Goal: Use online tool/utility: Utilize a website feature to perform a specific function

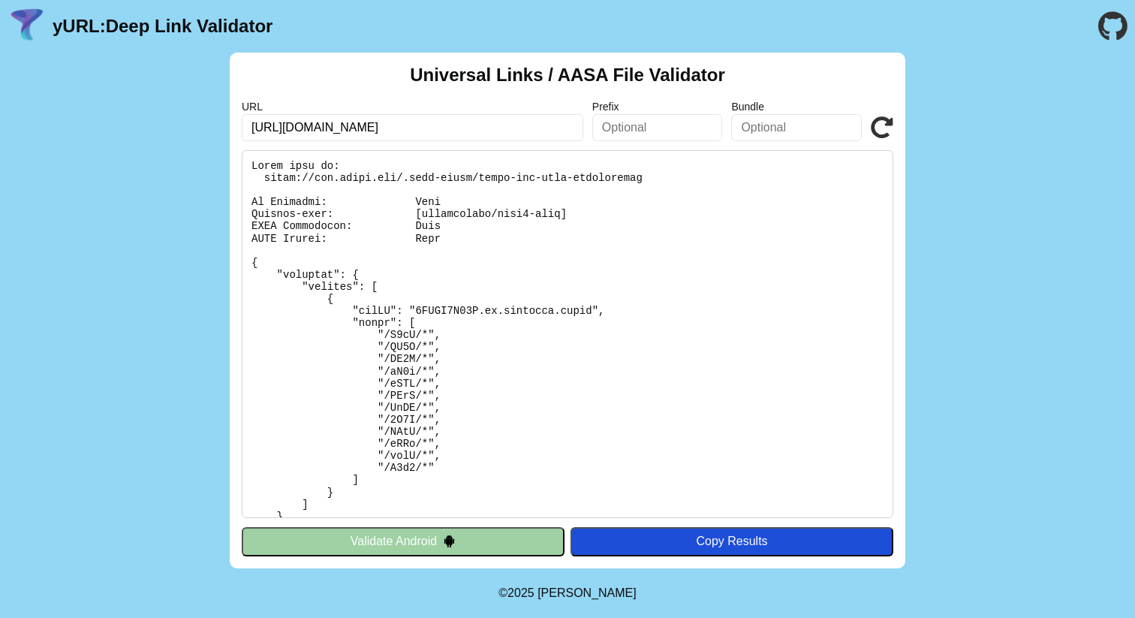
type input "[URL][DOMAIN_NAME]"
click button "Validate" at bounding box center [0, 0] width 0 height 0
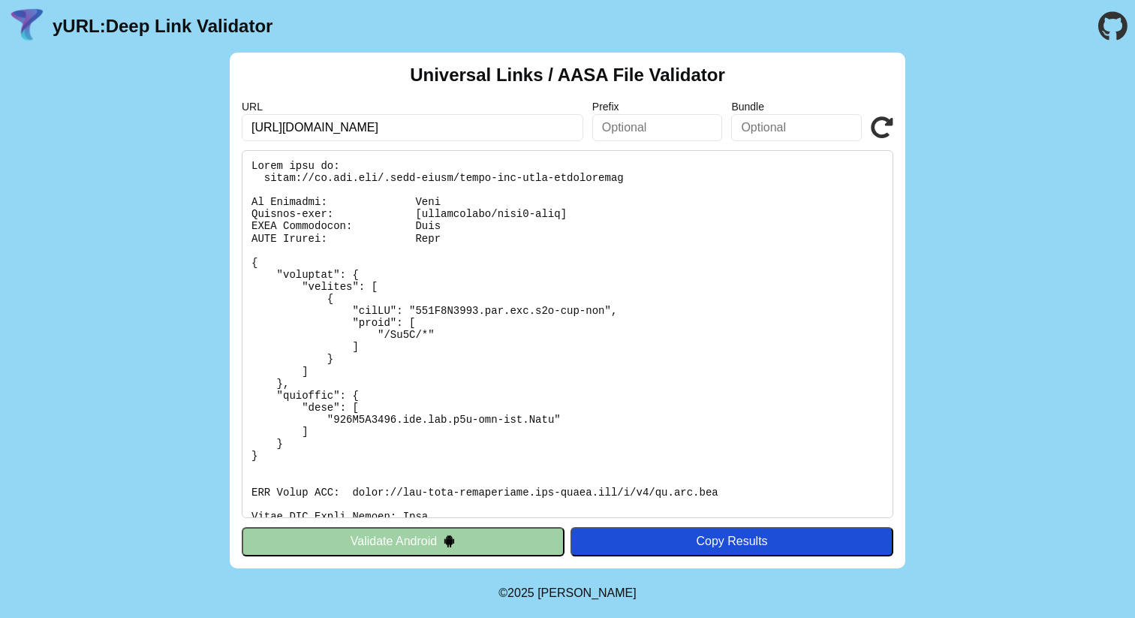
click at [515, 310] on pre at bounding box center [567, 334] width 651 height 368
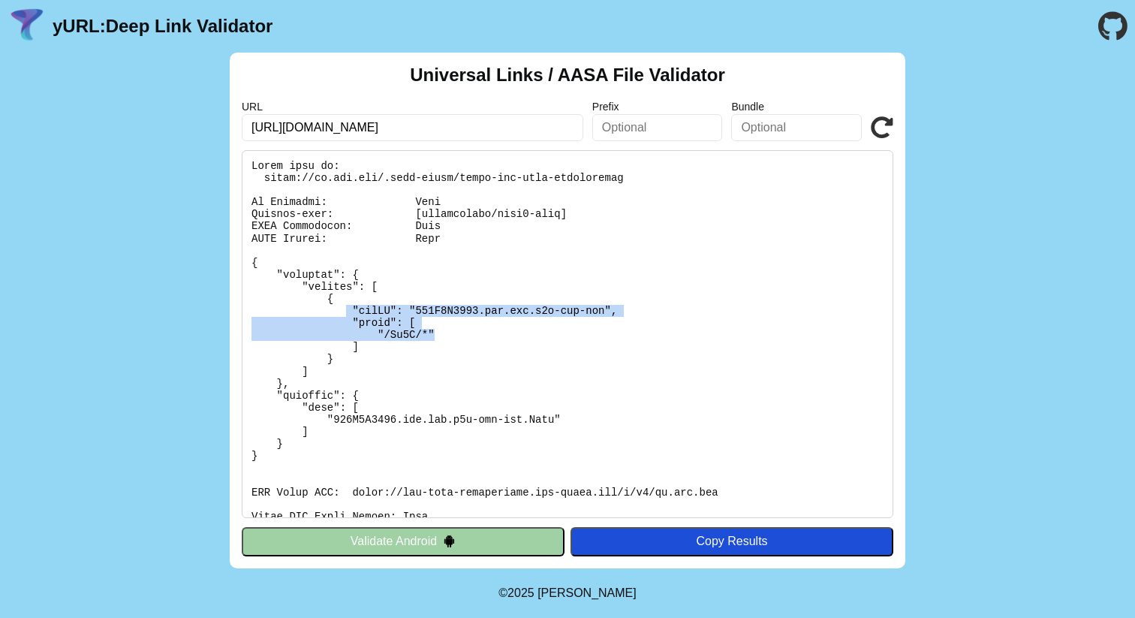
drag, startPoint x: 431, startPoint y: 325, endPoint x: 490, endPoint y: 338, distance: 60.6
click at [453, 333] on pre at bounding box center [567, 334] width 651 height 368
click at [491, 338] on pre at bounding box center [567, 334] width 651 height 368
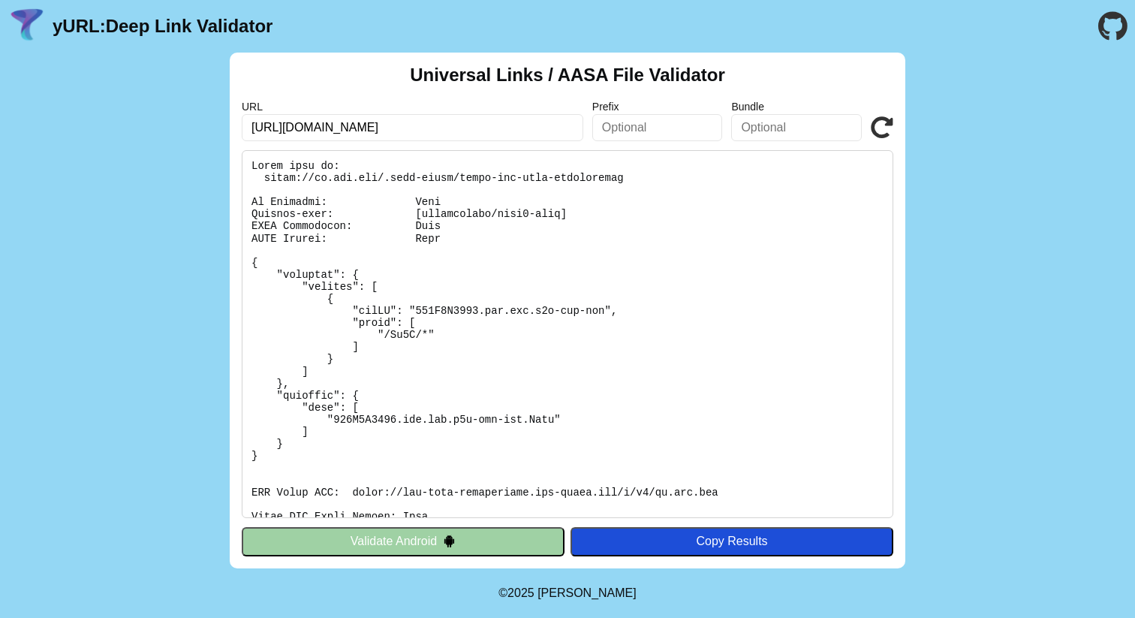
click at [357, 129] on input "https://go.zen.com" at bounding box center [412, 127] width 341 height 27
click at [311, 128] on input "https://go.zen.com" at bounding box center [412, 127] width 341 height 27
drag, startPoint x: 332, startPoint y: 125, endPoint x: 393, endPoint y: 125, distance: 60.8
click at [393, 125] on input "https://gozen.com" at bounding box center [412, 127] width 341 height 27
type input "[URL][DOMAIN_NAME]"
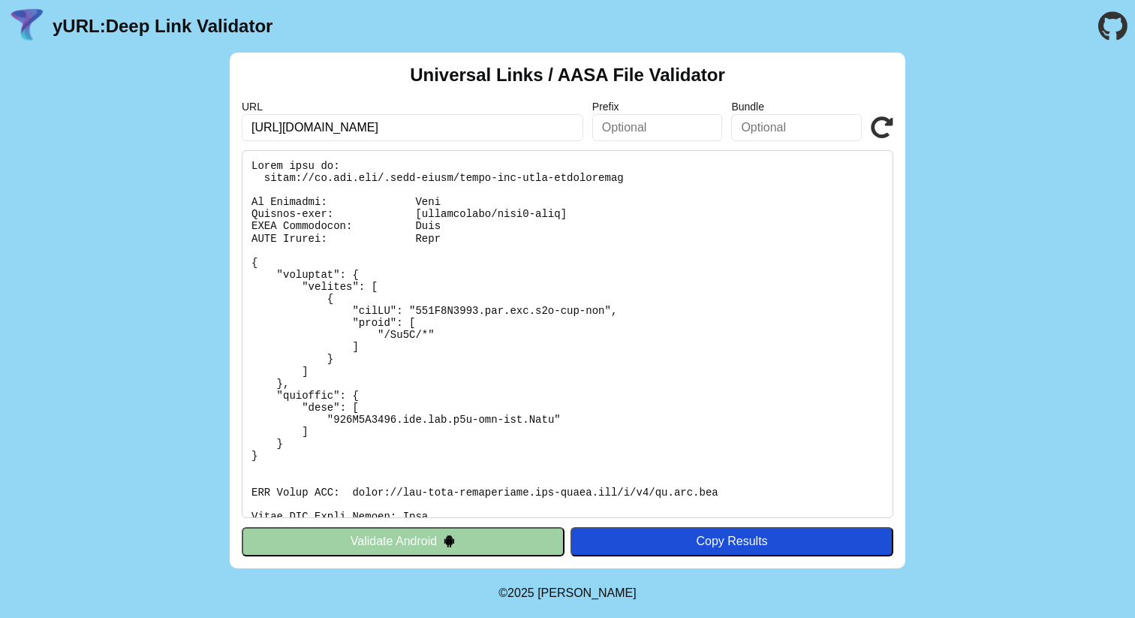
click button "Validate" at bounding box center [0, 0] width 0 height 0
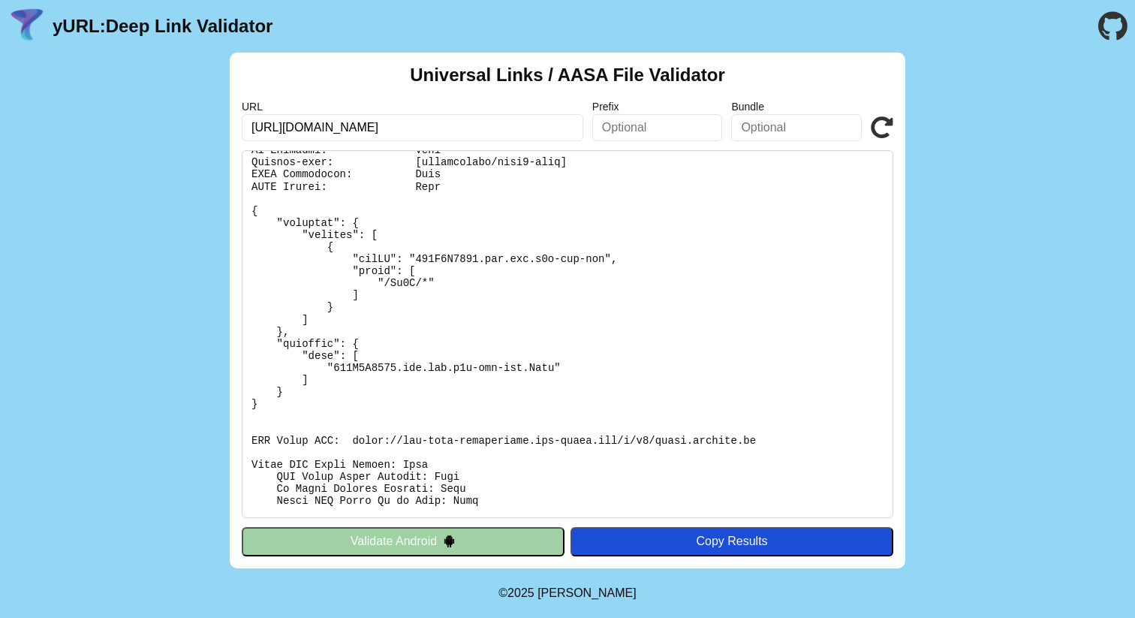
click at [423, 365] on pre at bounding box center [567, 334] width 651 height 368
drag, startPoint x: 399, startPoint y: 363, endPoint x: 550, endPoint y: 364, distance: 151.6
click at [524, 369] on pre at bounding box center [567, 334] width 651 height 368
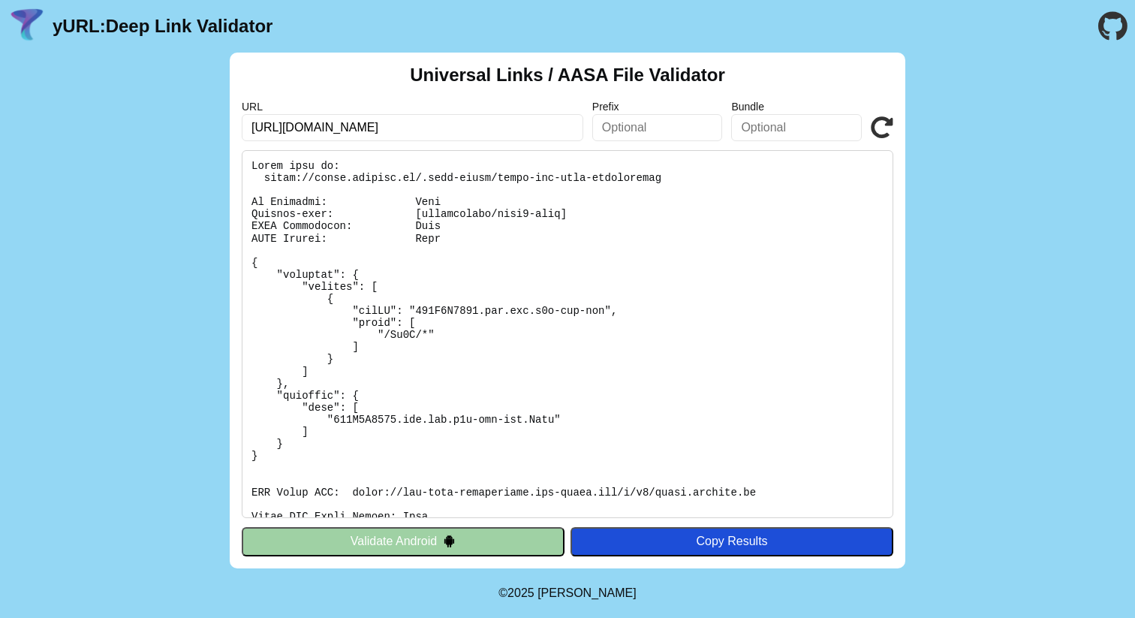
click at [669, 341] on pre at bounding box center [567, 334] width 651 height 368
drag, startPoint x: 410, startPoint y: 125, endPoint x: 128, endPoint y: 120, distance: 282.2
click at [128, 120] on div "Universal Links / AASA File Validator URL [URL][DOMAIN_NAME] Prefix Bundle Vali…" at bounding box center [567, 311] width 1135 height 516
